Goal: Answer question/provide support

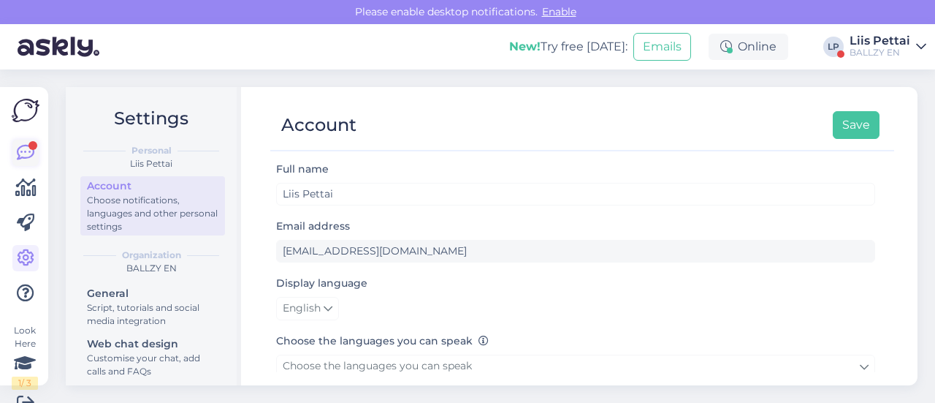
click at [38, 148] on link at bounding box center [25, 153] width 26 height 26
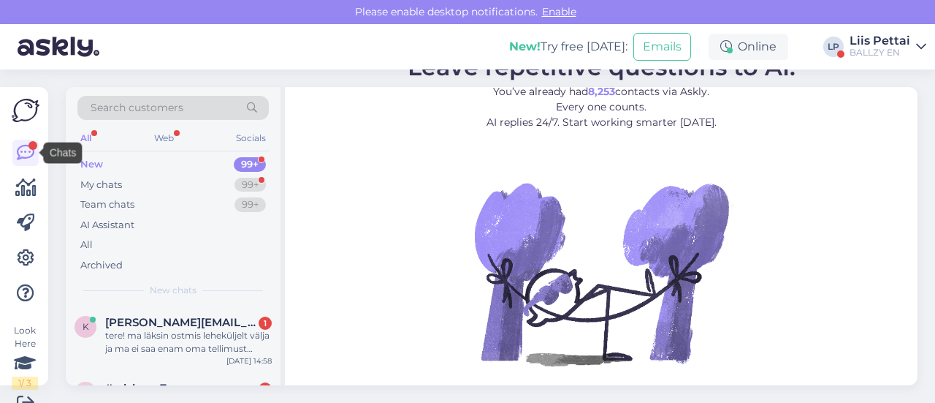
scroll to position [1, 0]
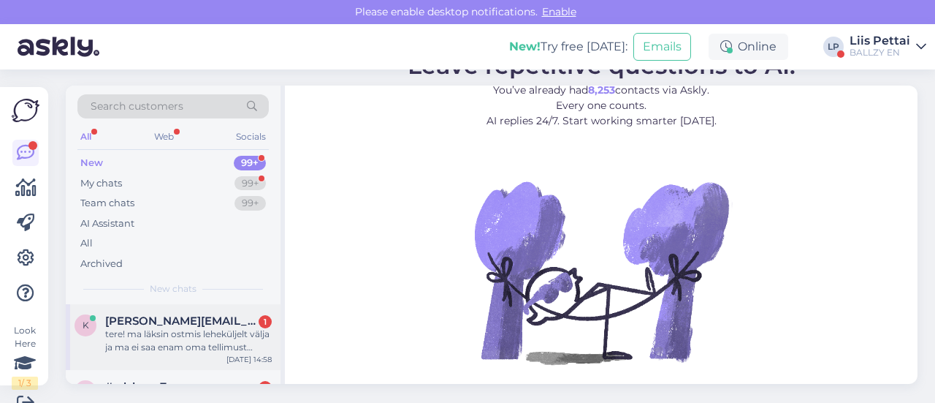
click at [180, 346] on div "tere! ma läksin ostmis leheküljelt välja ja ma ei saa enam oma tellimust maksta…" at bounding box center [188, 340] width 167 height 26
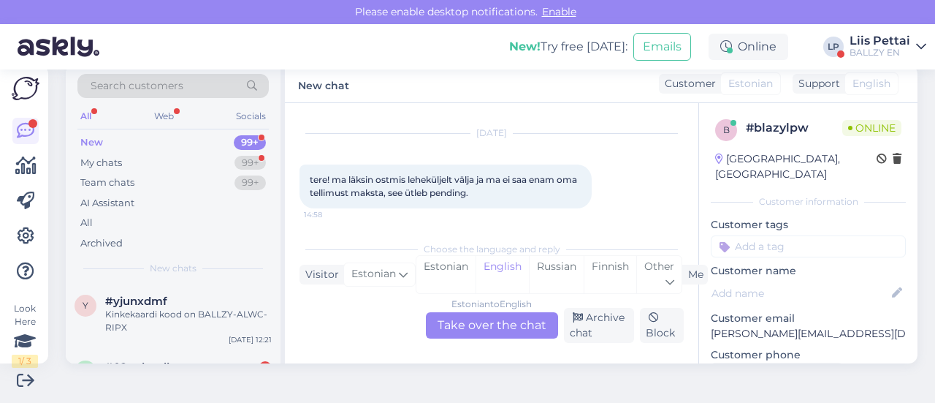
scroll to position [219, 0]
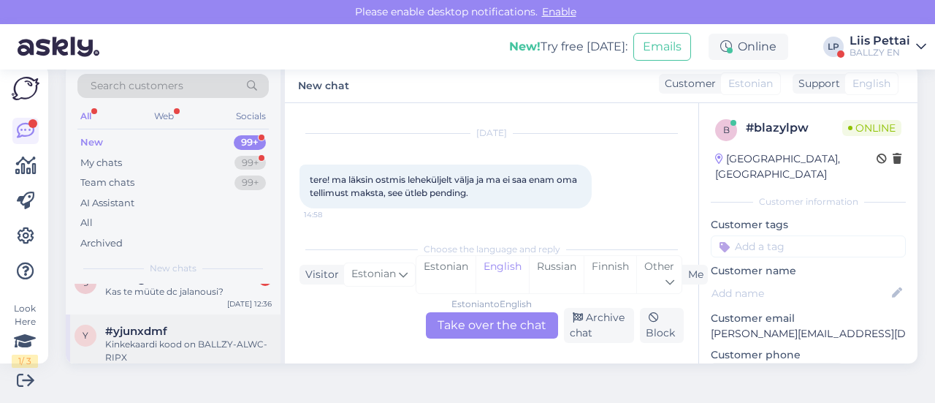
click at [196, 338] on div "Kinkekaardi kood on BALLZY-ALWC-RIPX" at bounding box center [188, 351] width 167 height 26
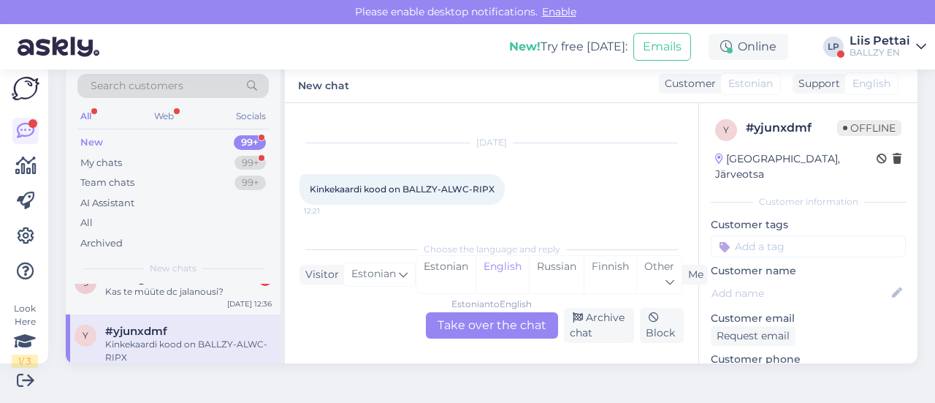
scroll to position [20, 0]
click at [153, 167] on div "My chats 99+" at bounding box center [172, 163] width 191 height 20
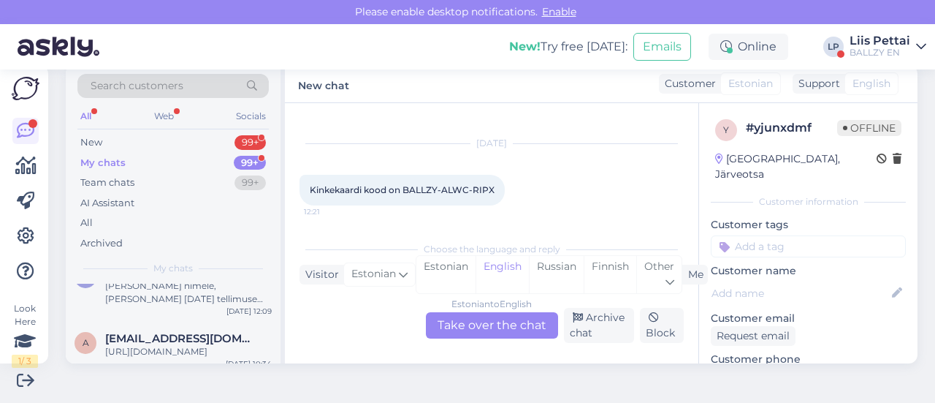
scroll to position [73, 0]
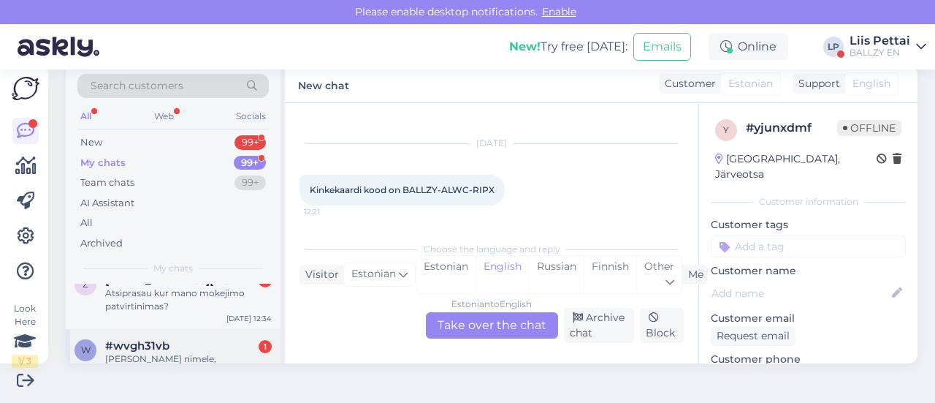
click at [160, 344] on span "#wvgh31vb" at bounding box center [137, 345] width 64 height 13
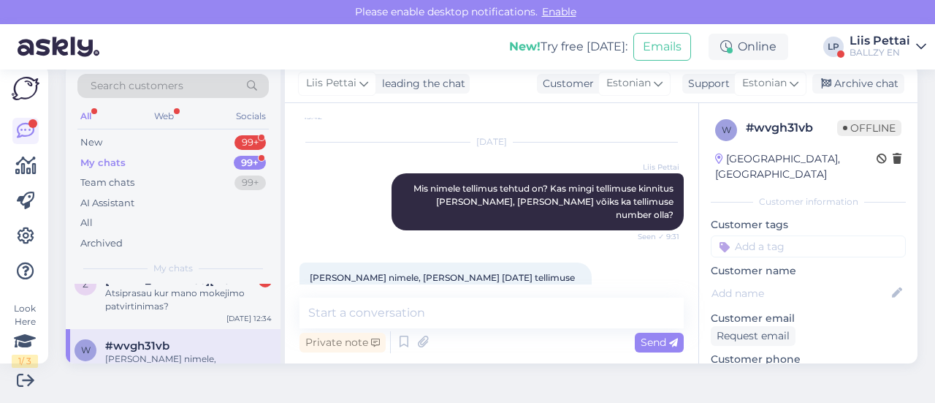
scroll to position [192, 0]
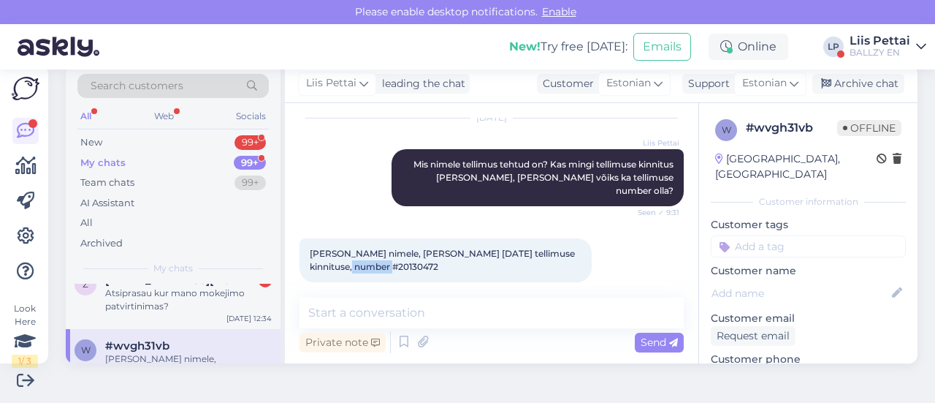
drag, startPoint x: 354, startPoint y: 257, endPoint x: 394, endPoint y: 259, distance: 40.2
click at [394, 259] on div "[PERSON_NAME] nimele, [PERSON_NAME] [DATE] tellimuse kinnituse, number #2013047…" at bounding box center [446, 260] width 292 height 44
copy span "20130472"
click at [470, 332] on div "Private note Send" at bounding box center [492, 342] width 384 height 28
click at [471, 324] on textarea at bounding box center [492, 312] width 384 height 31
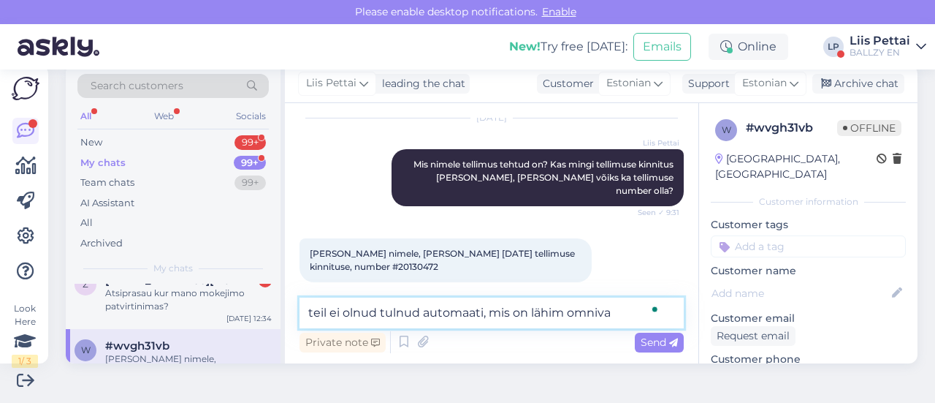
type textarea "teil ei olnud tulnud automaati, mis on lähim omniva"
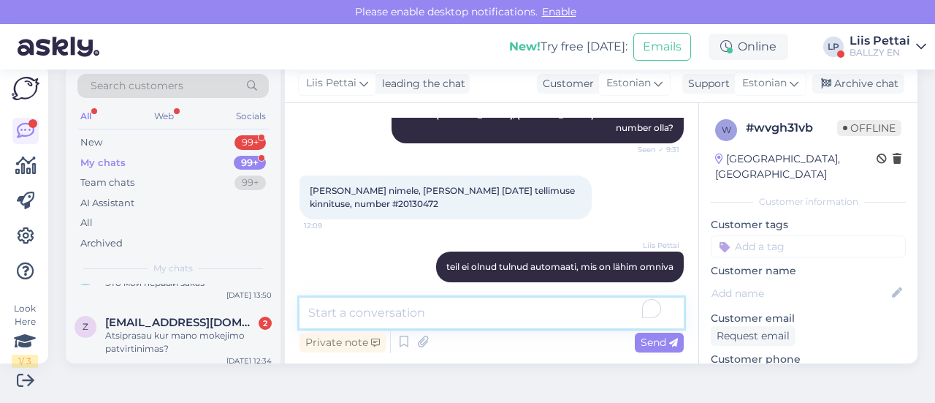
scroll to position [0, 0]
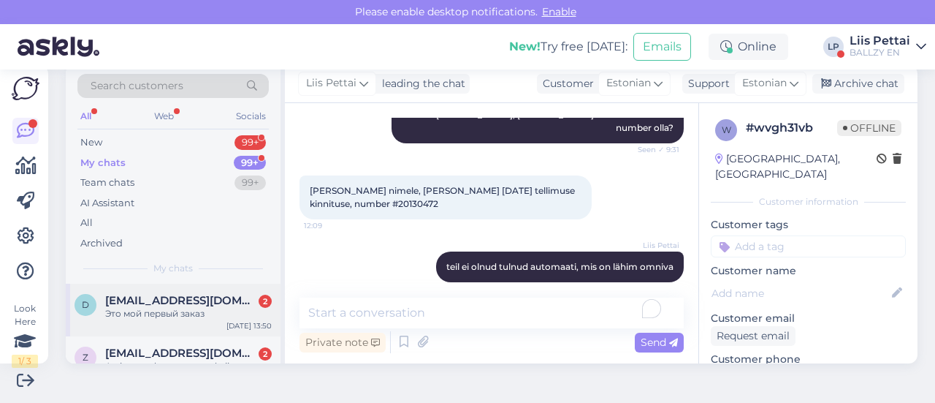
click at [208, 305] on span "[EMAIL_ADDRESS][DOMAIN_NAME]" at bounding box center [181, 300] width 152 height 13
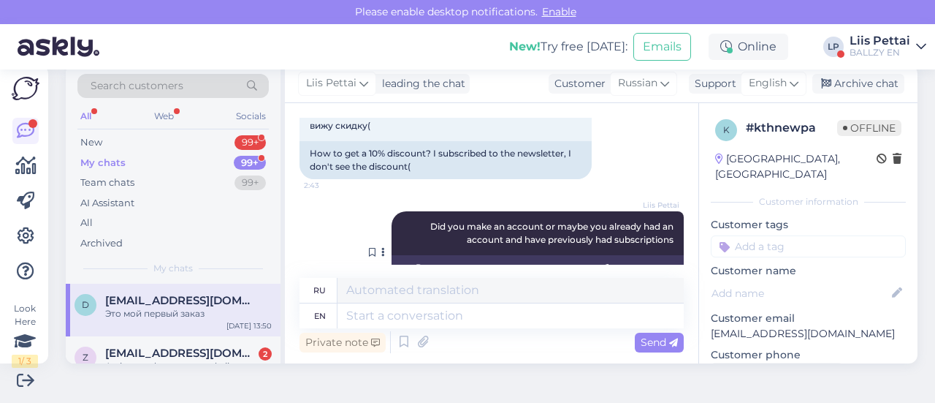
scroll to position [317, 0]
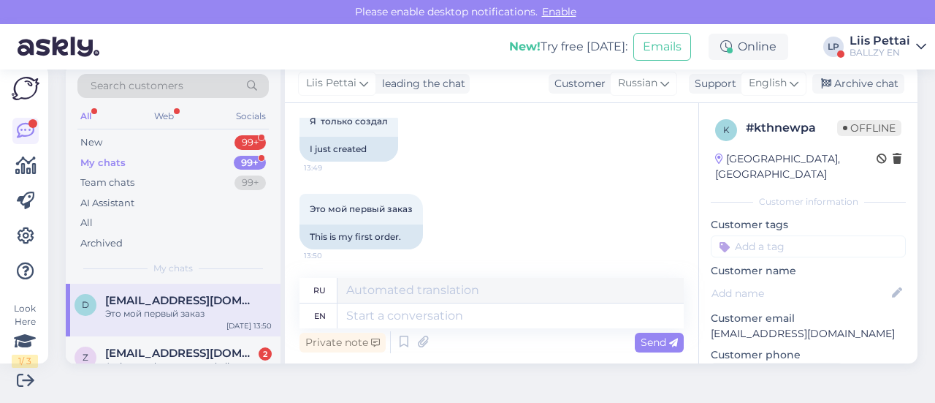
click at [449, 329] on div "Private note Send" at bounding box center [492, 342] width 384 height 28
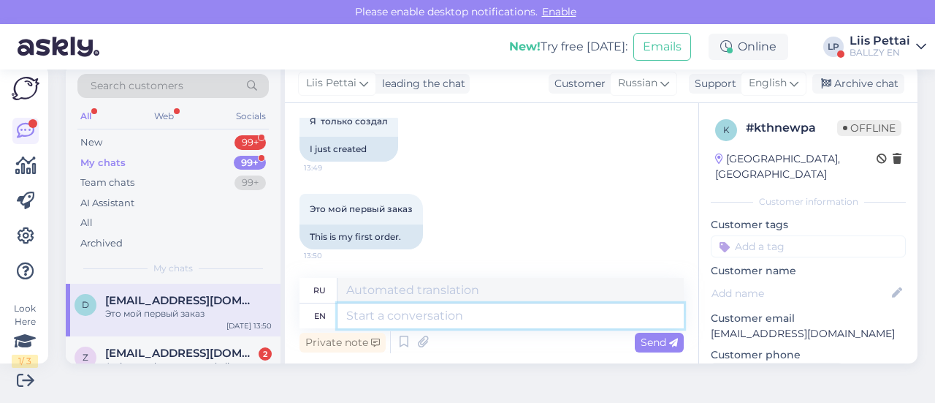
click at [465, 313] on textarea at bounding box center [511, 315] width 346 height 25
type textarea "tehn i"
type textarea "техн"
type textarea "tehn it sh"
type textarea "tehn it"
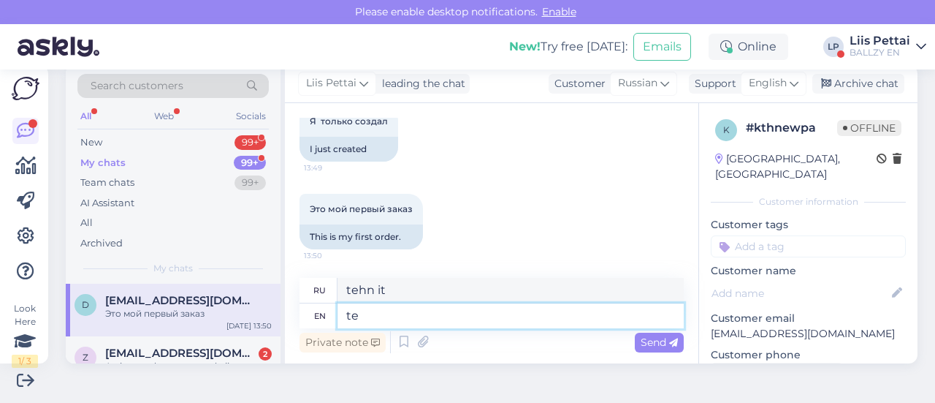
type textarea "t"
type textarea "техн"
type textarea "then t"
type textarea "затем"
type textarea "then the c"
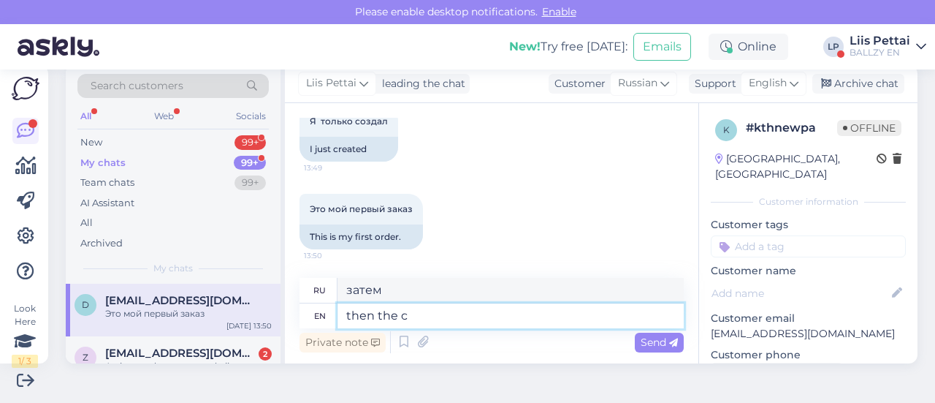
type textarea "тогда"
type textarea "then the code s"
type textarea "затем код"
type textarea "then the code should b"
type textarea "тогда код должен"
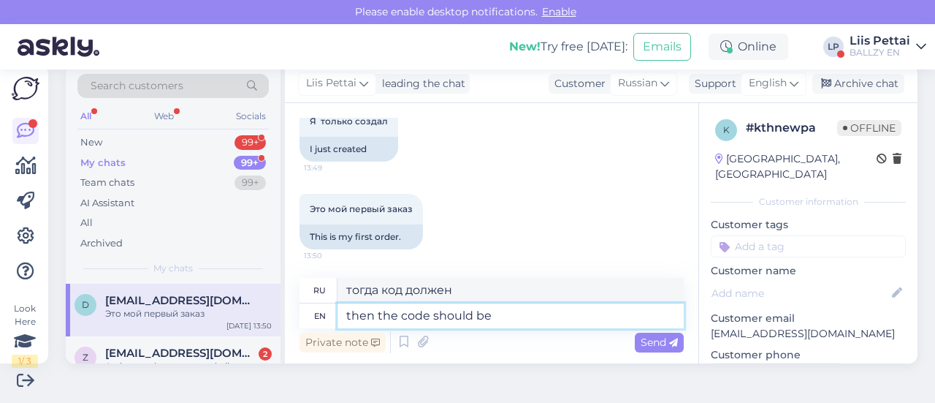
type textarea "then the code should be"
type textarea "тогда код должен быть"
type textarea "then the code should be in email"
type textarea "тогда код должен быть в электронном письме"
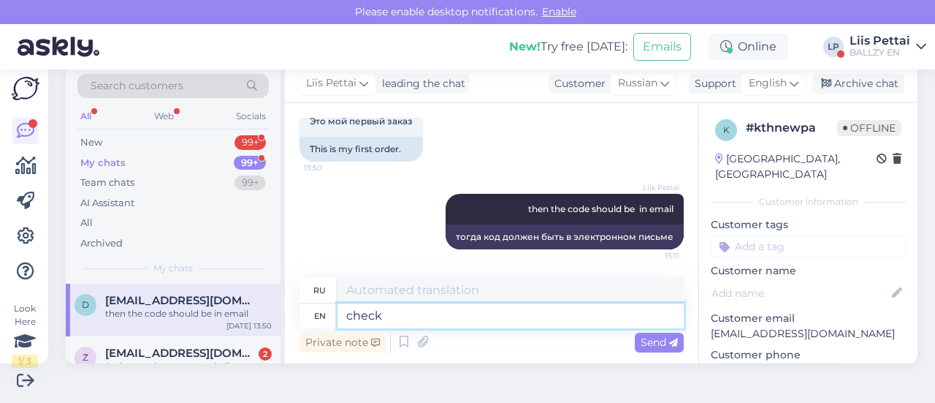
type textarea "check s"
type textarea "проверять"
type textarea "check spam"
type textarea "проверить спам"
